Goal: Navigation & Orientation: Find specific page/section

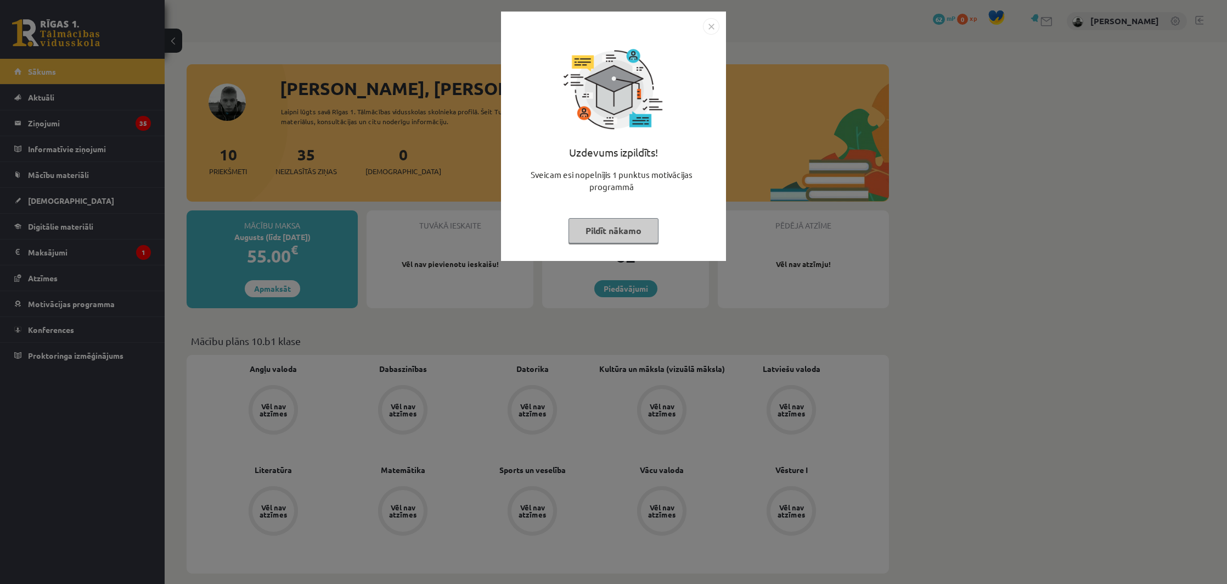
click at [720, 27] on div "Uzdevums izpildīts! Sveicam esi nopelnījis 1 punktus motivācijas programmā Pild…" at bounding box center [613, 136] width 225 height 249
click at [710, 27] on img "Close" at bounding box center [711, 26] width 16 height 16
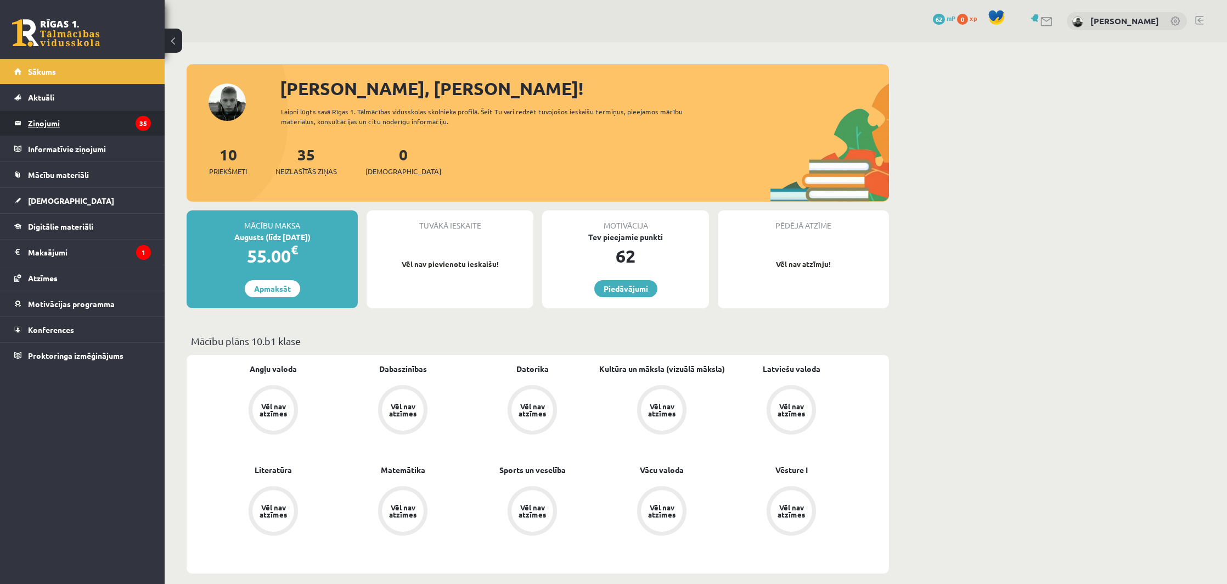
click at [78, 126] on legend "Ziņojumi 35" at bounding box center [89, 122] width 123 height 25
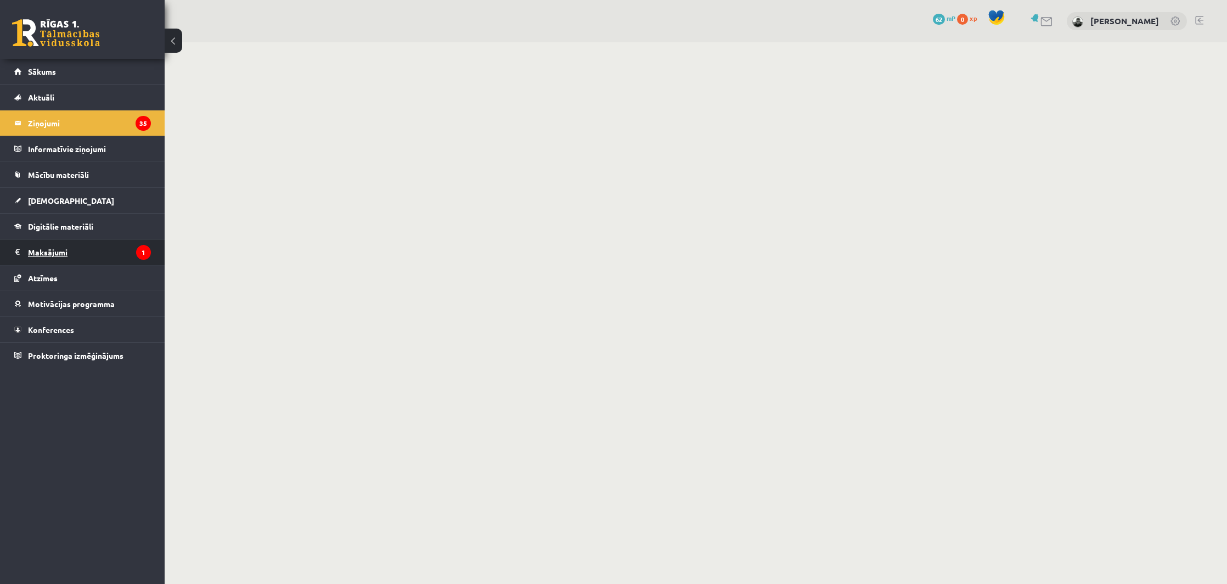
click at [93, 251] on legend "Maksājumi 1" at bounding box center [89, 251] width 123 height 25
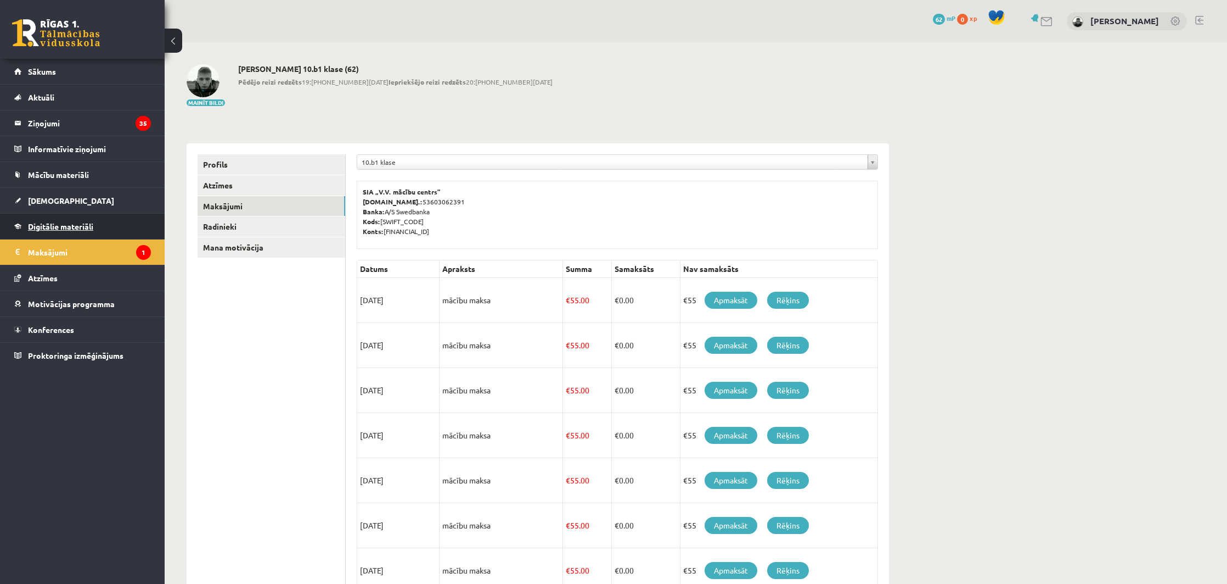
click at [128, 226] on link "Digitālie materiāli" at bounding box center [82, 226] width 137 height 25
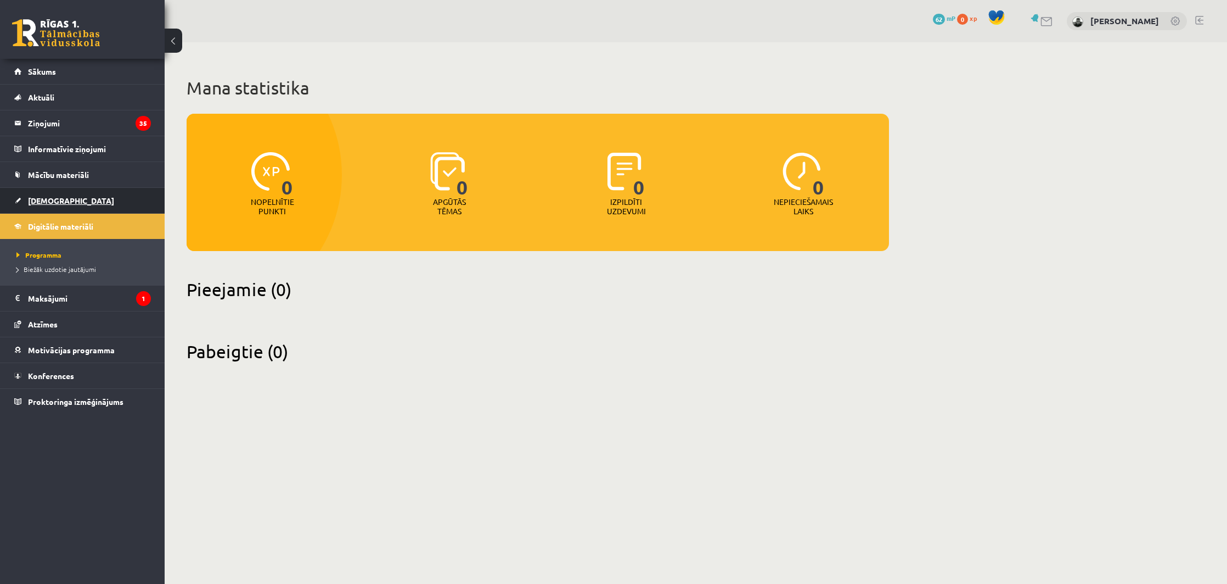
click at [129, 194] on link "[DEMOGRAPHIC_DATA]" at bounding box center [82, 200] width 137 height 25
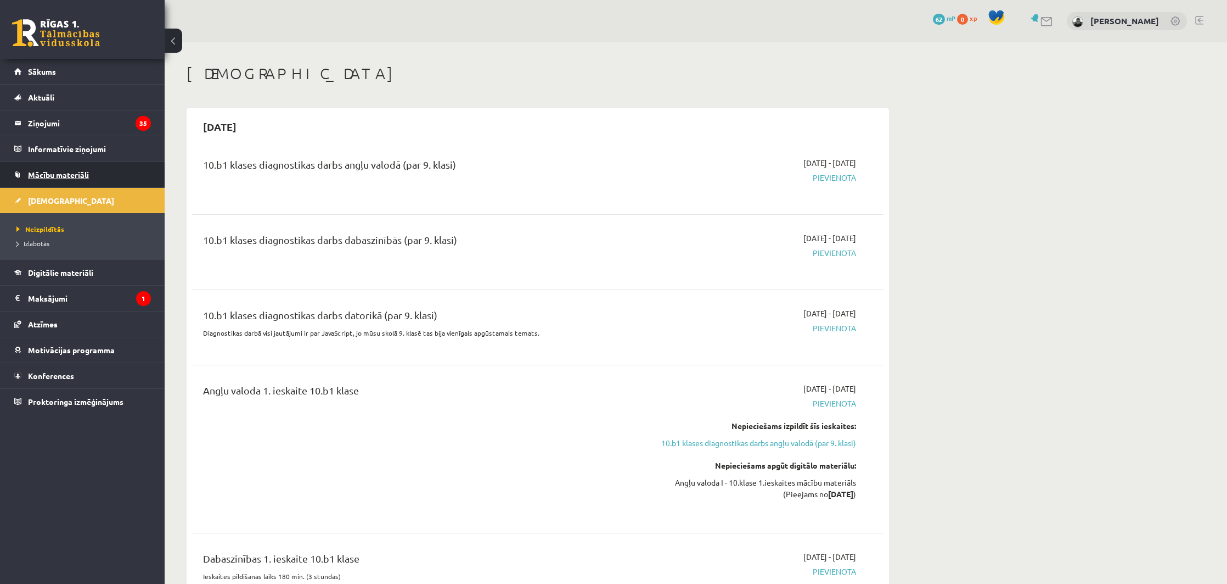
click at [125, 177] on link "Mācību materiāli" at bounding box center [82, 174] width 137 height 25
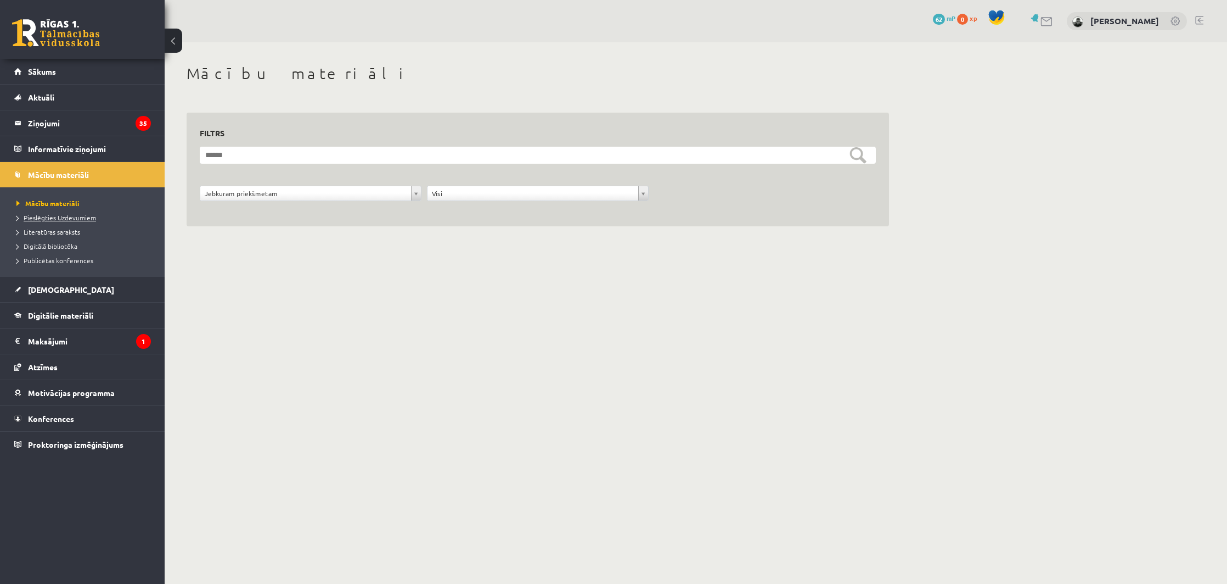
click at [86, 214] on span "Pieslēgties Uzdevumiem" at bounding box center [56, 217] width 80 height 9
click at [85, 234] on link "Literatūras saraksts" at bounding box center [84, 232] width 137 height 10
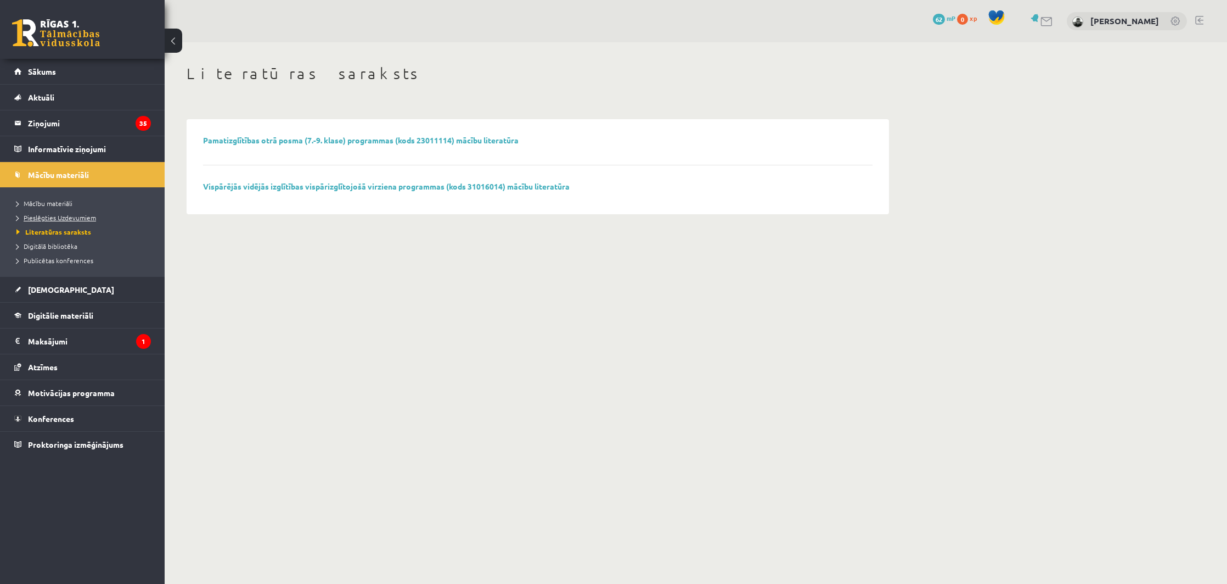
click at [85, 215] on span "Pieslēgties Uzdevumiem" at bounding box center [56, 217] width 80 height 9
click at [85, 359] on link "Atzīmes" at bounding box center [82, 366] width 137 height 25
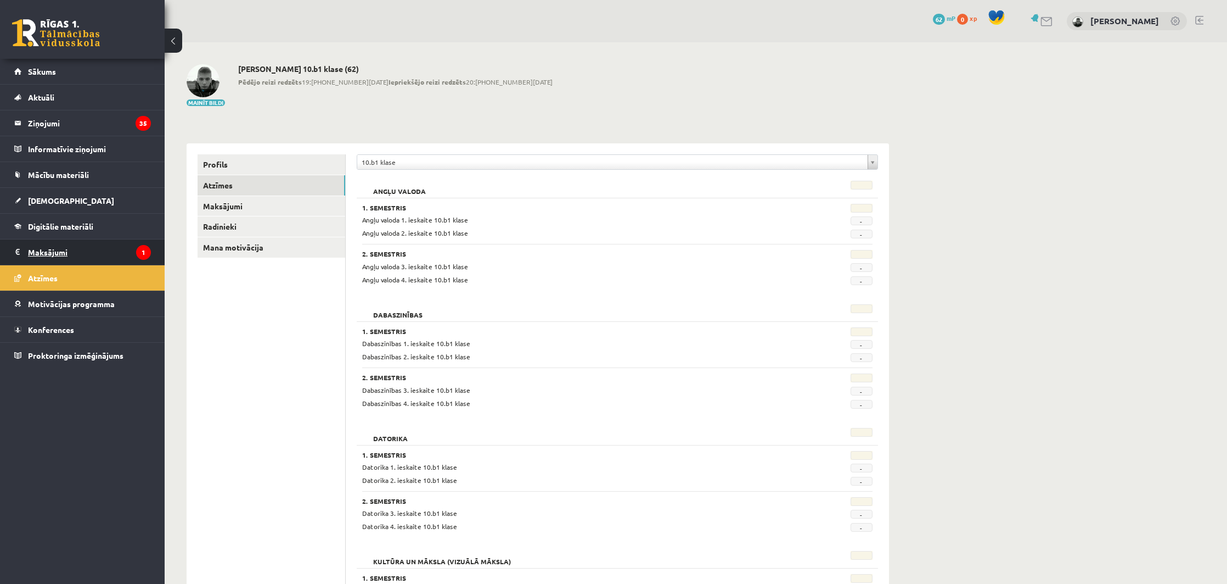
click at [54, 256] on legend "Maksājumi 1" at bounding box center [89, 251] width 123 height 25
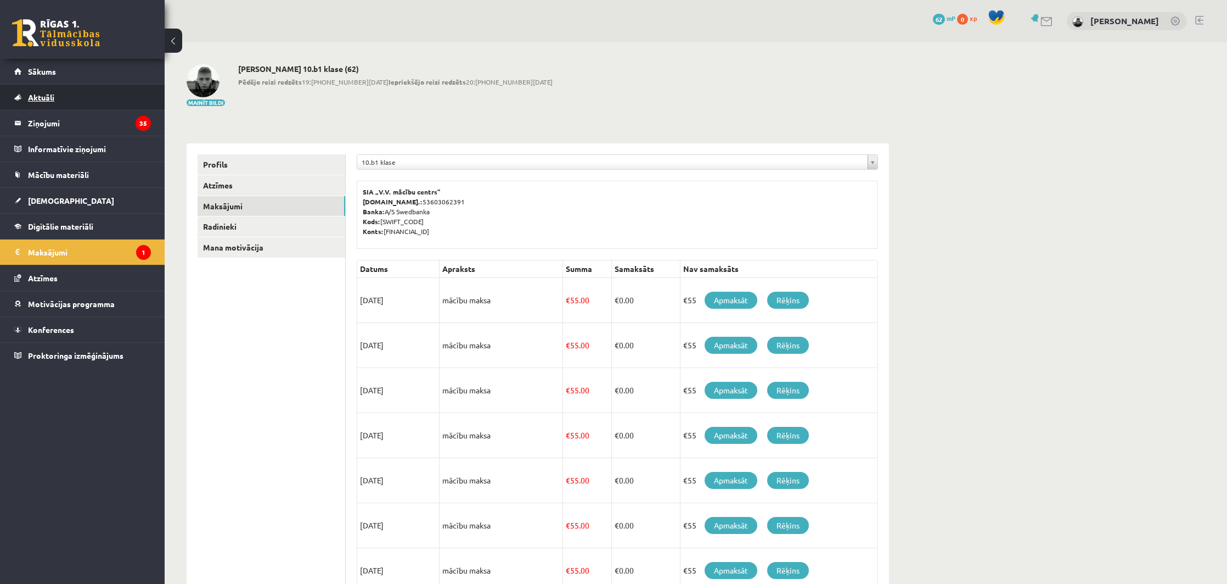
click at [64, 105] on link "Aktuāli" at bounding box center [82, 97] width 137 height 25
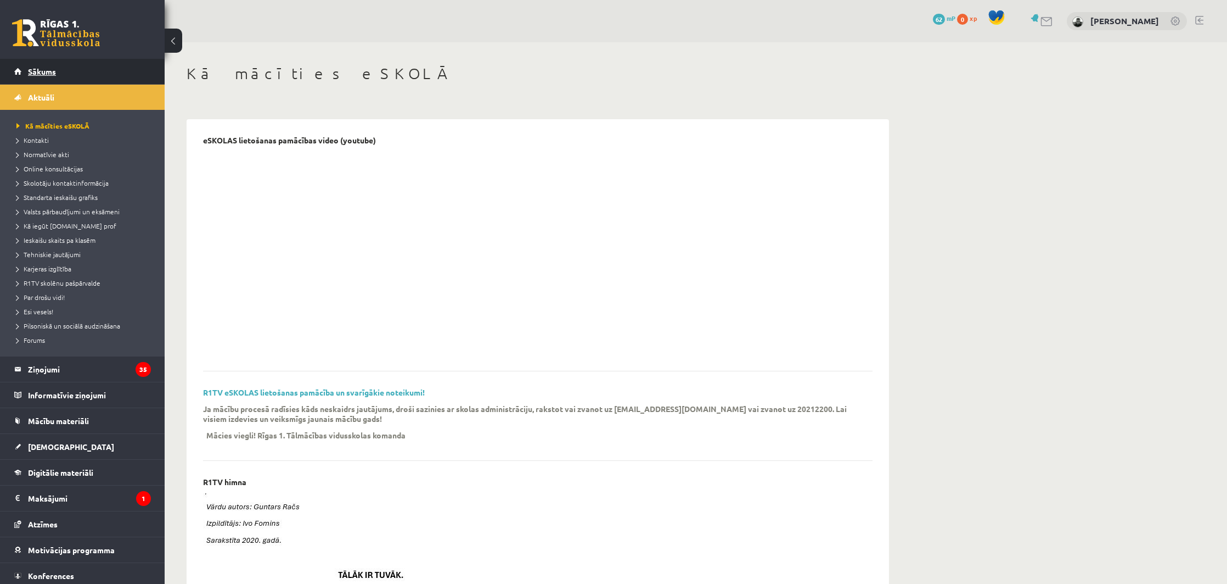
click at [70, 72] on link "Sākums" at bounding box center [82, 71] width 137 height 25
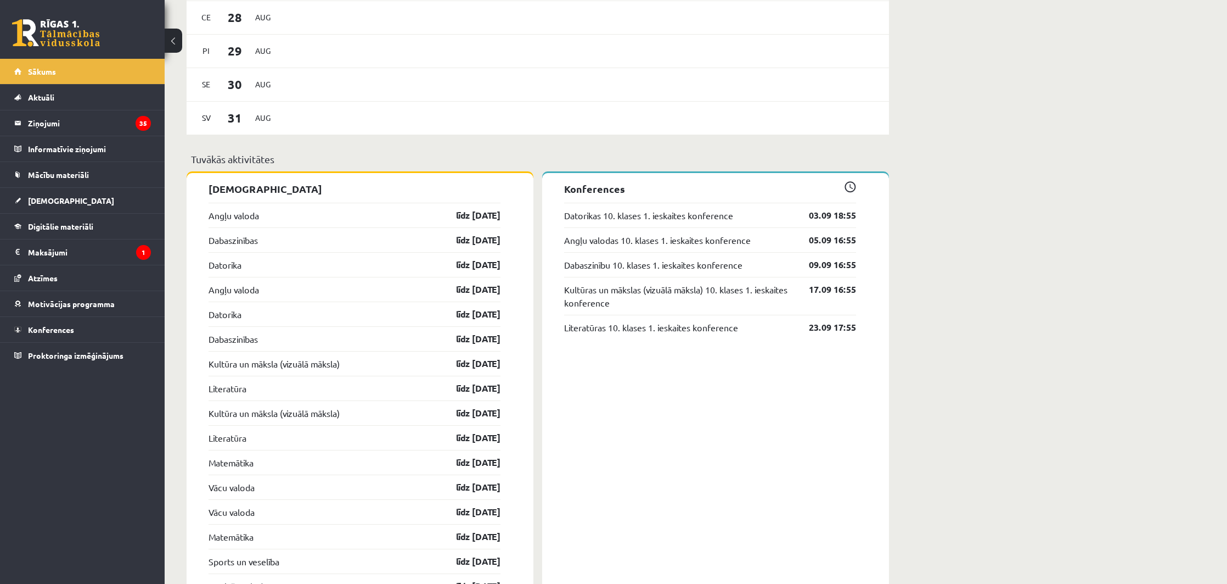
scroll to position [738, 0]
click at [1086, 203] on div "[PERSON_NAME], [PERSON_NAME]! Laipni lūgts savā Rīgas 1. Tālmācības vidusskolas…" at bounding box center [696, 392] width 1063 height 2177
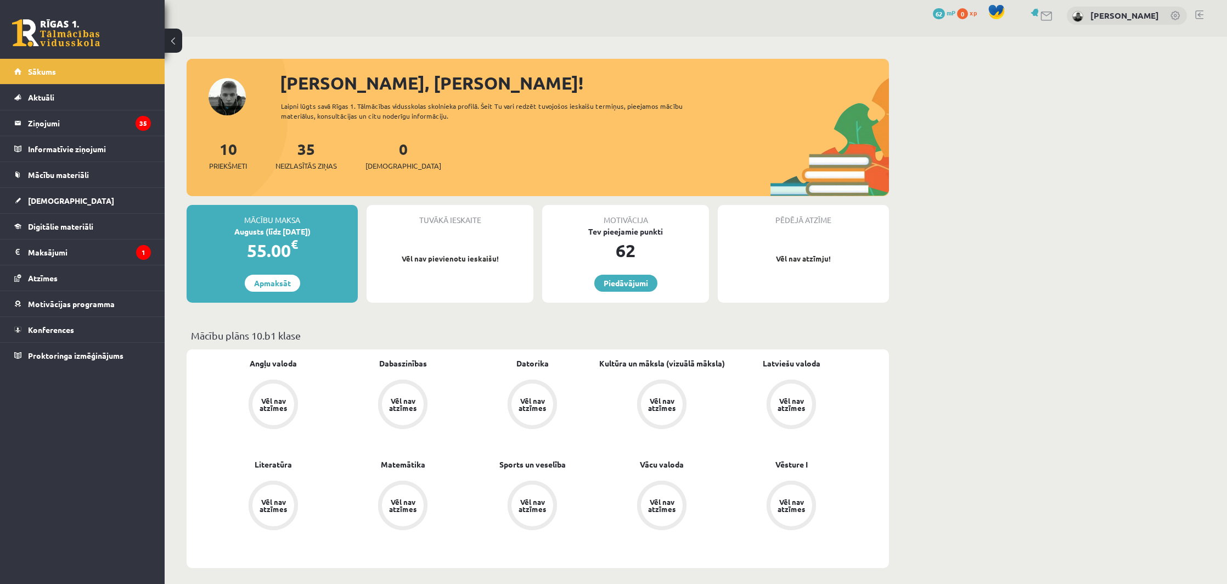
scroll to position [7, 0]
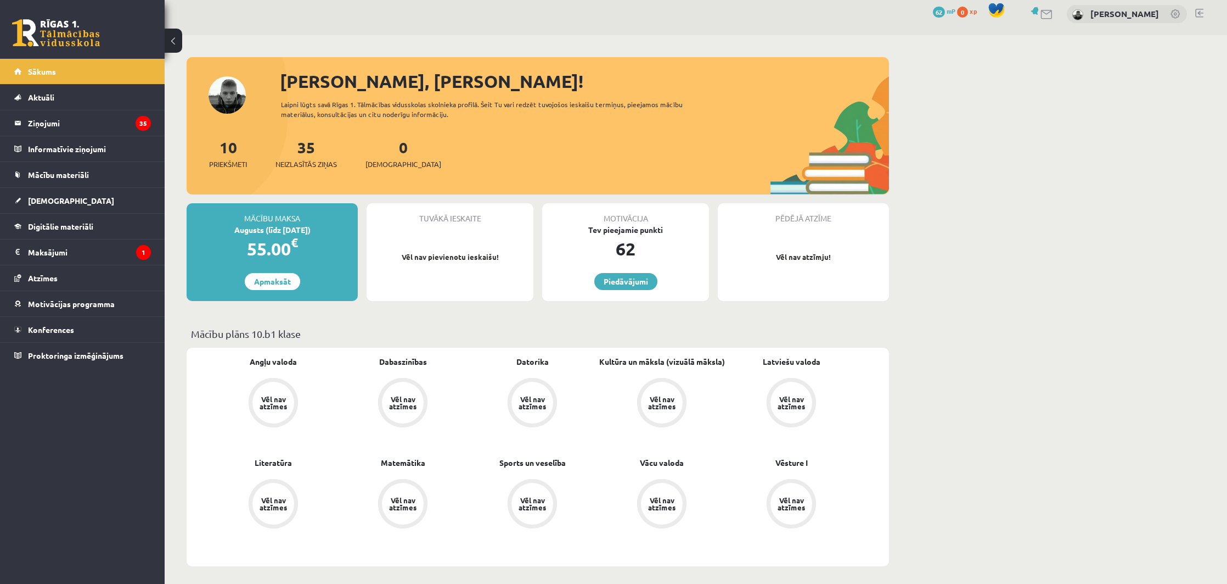
click at [1202, 14] on link at bounding box center [1200, 13] width 8 height 9
